Goal: Task Accomplishment & Management: Manage account settings

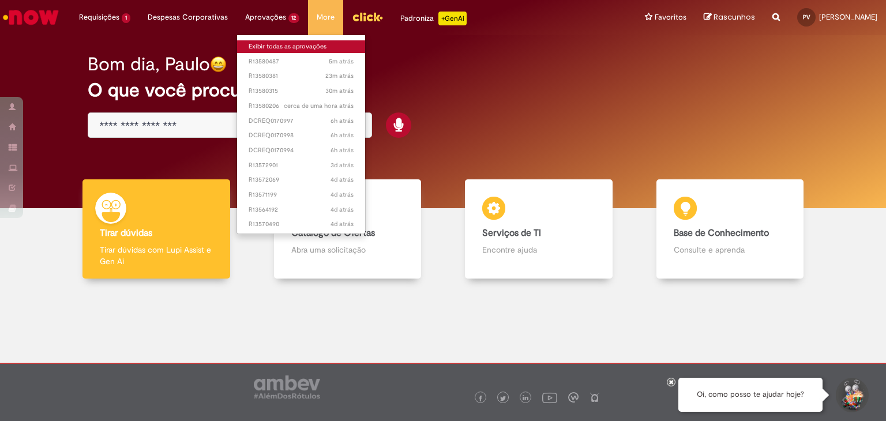
click at [260, 49] on link "Exibir todas as aprovações" at bounding box center [301, 46] width 129 height 13
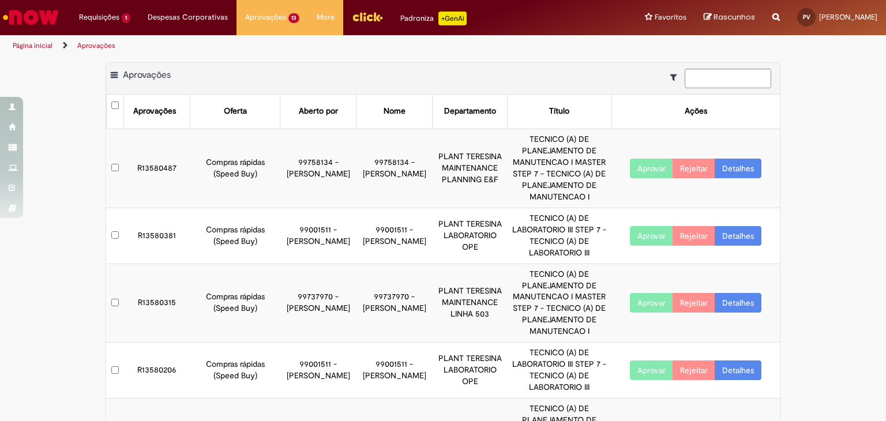
click at [648, 170] on button "Aprovar" at bounding box center [651, 169] width 43 height 20
click at [648, 301] on button "Aprovar" at bounding box center [651, 303] width 43 height 20
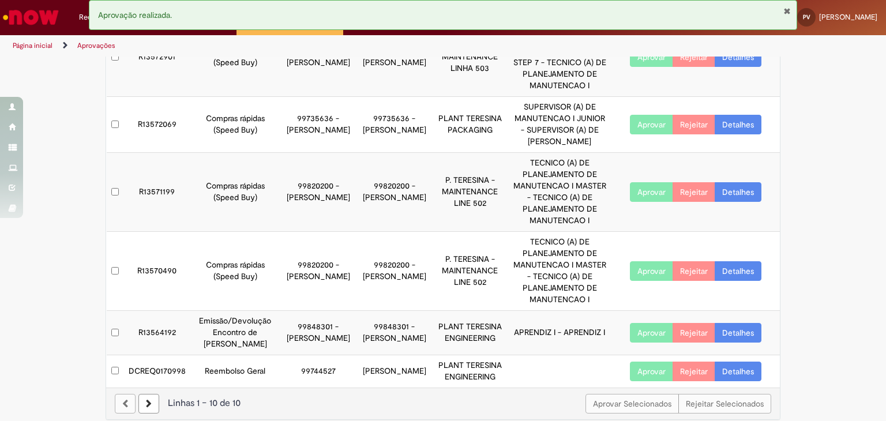
scroll to position [401, 0]
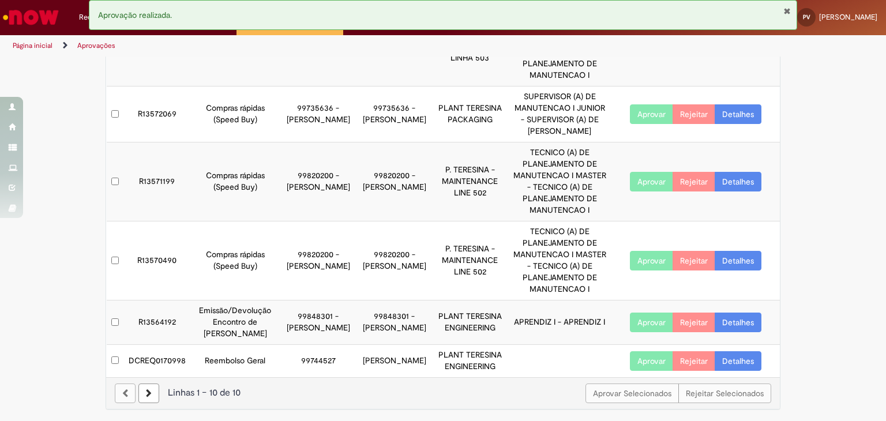
click at [637, 358] on button "Aprovar" at bounding box center [651, 361] width 43 height 20
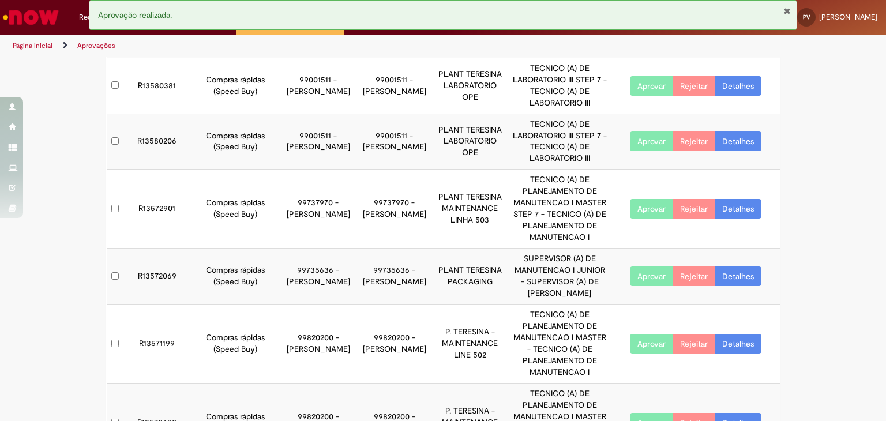
scroll to position [0, 0]
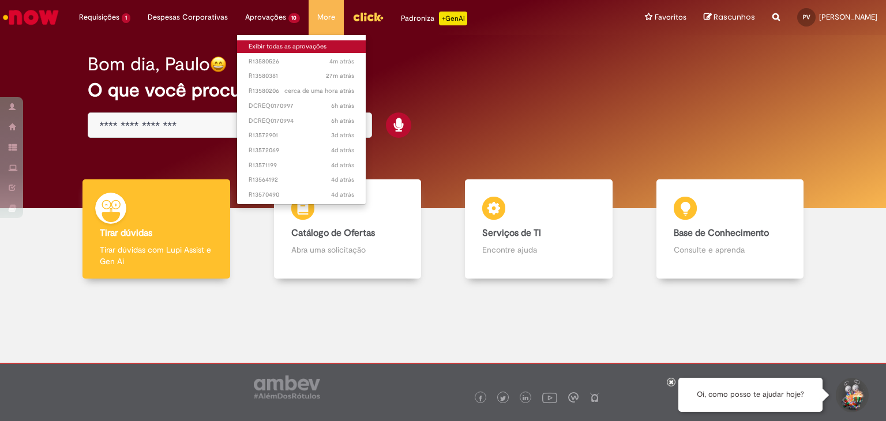
click at [282, 44] on link "Exibir todas as aprovações" at bounding box center [301, 46] width 129 height 13
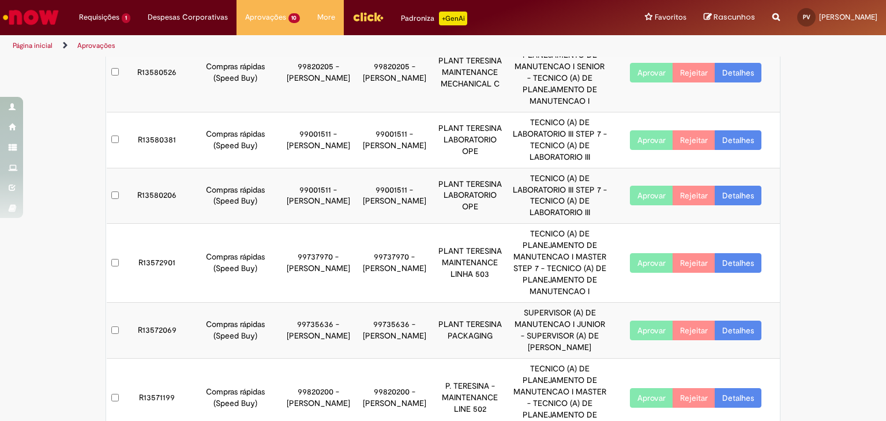
scroll to position [102, 0]
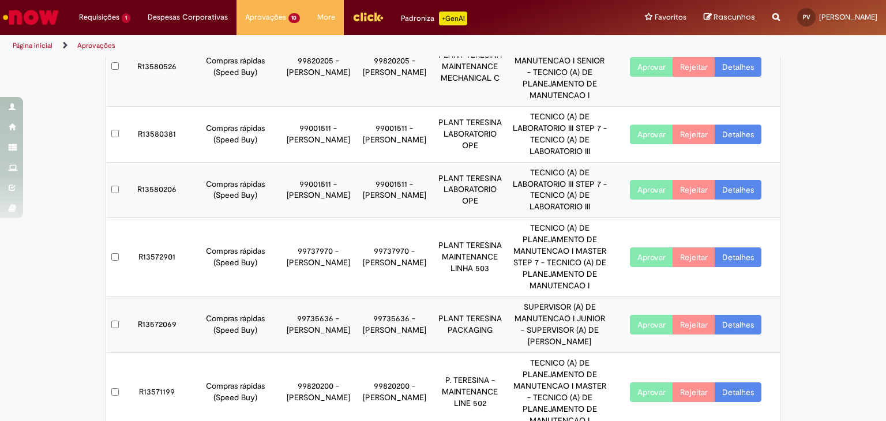
click at [645, 189] on button "Aprovar" at bounding box center [651, 190] width 43 height 20
click at [533, 201] on td "TECNICO (A) DE LABORATORIO III STEP 7 - TECNICO (A) DE LABORATORIO III" at bounding box center [560, 190] width 104 height 56
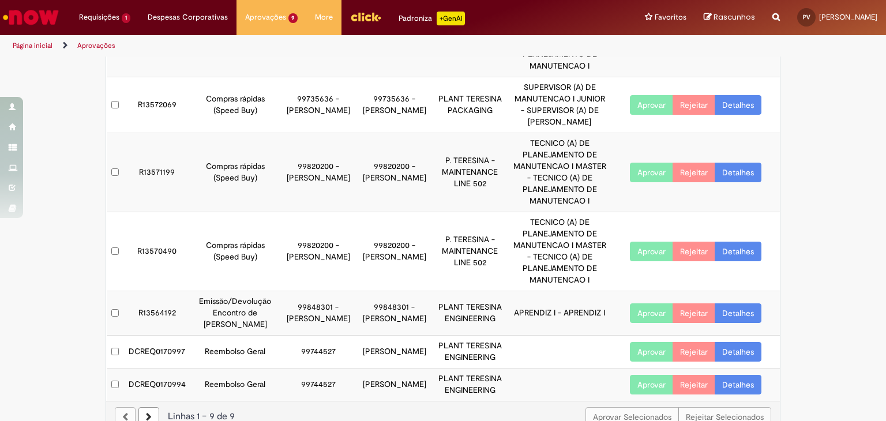
scroll to position [267, 0]
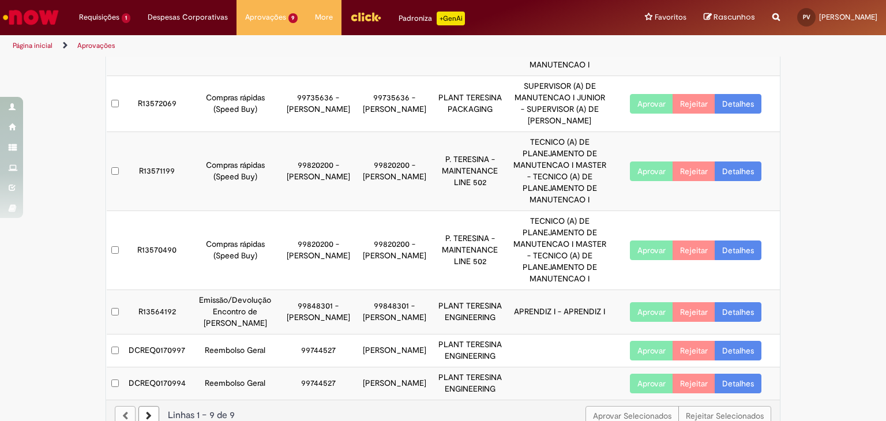
click at [647, 361] on button "Aprovar" at bounding box center [651, 351] width 43 height 20
click at [643, 394] on button "Aprovar" at bounding box center [651, 384] width 43 height 20
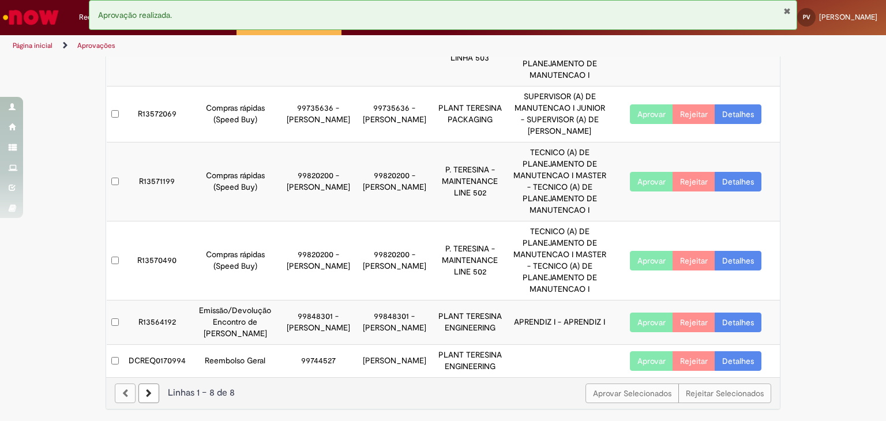
click at [639, 357] on button "Aprovar" at bounding box center [651, 361] width 43 height 20
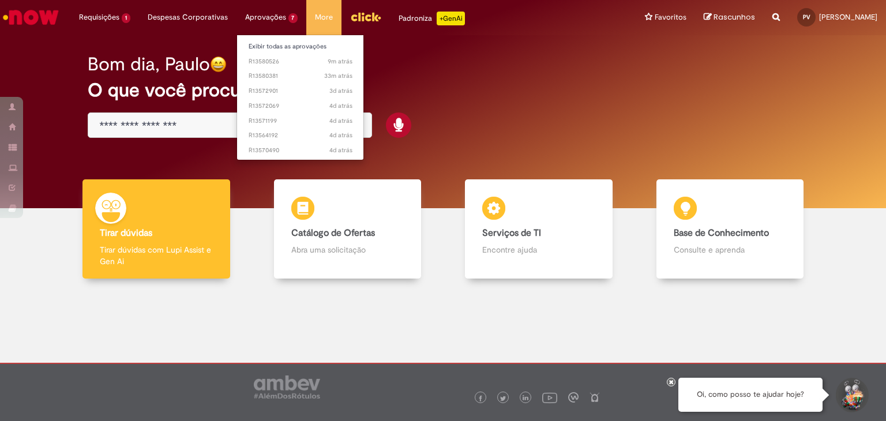
click at [278, 23] on li "Aprovações 7 Exibir todas as aprovações 9m atrás 9 minutos atrás R13580526 33m …" at bounding box center [272, 17] width 70 height 35
click at [278, 47] on link "Exibir todas as aprovações" at bounding box center [300, 46] width 127 height 13
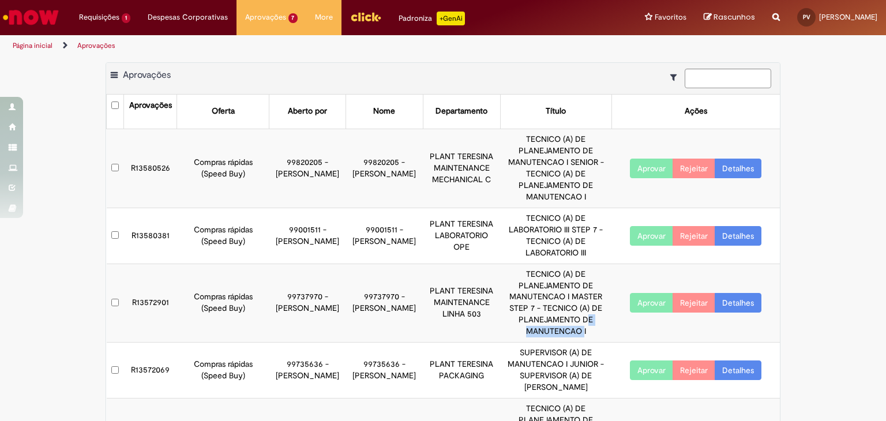
drag, startPoint x: 578, startPoint y: 324, endPoint x: 574, endPoint y: 342, distance: 18.2
click at [574, 342] on td "TECNICO (A) DE PLANEJAMENTO DE MANUTENCAO I MASTER STEP 7 - TECNICO (A) DE PLAN…" at bounding box center [555, 303] width 111 height 79
click at [561, 344] on td "SUPERVISOR (A) DE MANUTENCAO I JUNIOR - SUPERVISOR (A) DE [PERSON_NAME]" at bounding box center [555, 371] width 111 height 56
drag, startPoint x: 578, startPoint y: 390, endPoint x: 502, endPoint y: 349, distance: 86.3
click at [502, 349] on td "SUPERVISOR (A) DE MANUTENCAO I JUNIOR - SUPERVISOR (A) DE [PERSON_NAME]" at bounding box center [555, 371] width 111 height 56
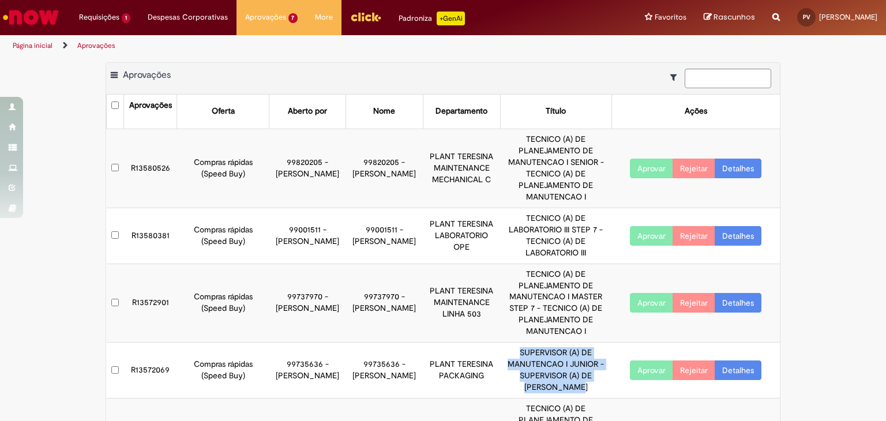
click at [506, 349] on td "SUPERVISOR (A) DE MANUTENCAO I JUNIOR - SUPERVISOR (A) DE [PERSON_NAME]" at bounding box center [555, 371] width 111 height 56
